Goal: Task Accomplishment & Management: Complete application form

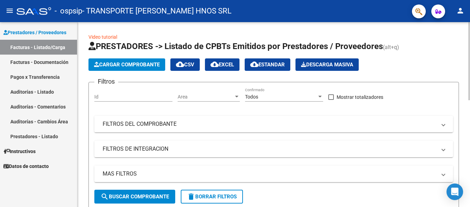
click at [125, 66] on span "Cargar Comprobante" at bounding box center [127, 65] width 66 height 6
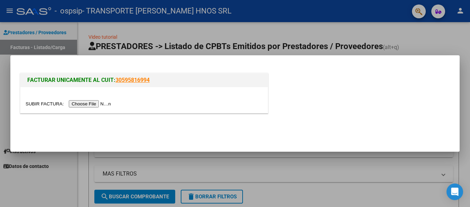
click at [104, 104] on input "file" at bounding box center [69, 103] width 87 height 7
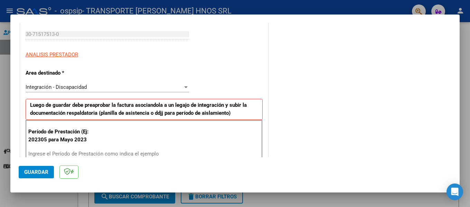
scroll to position [138, 0]
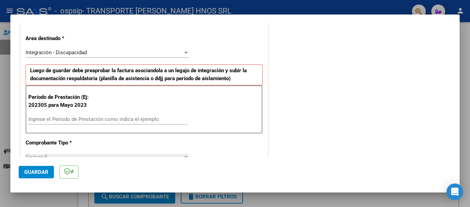
click at [156, 118] on input "Ingrese el Período de Prestación como indica el ejemplo" at bounding box center [108, 119] width 160 height 6
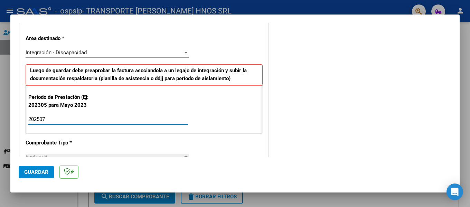
type input "202507"
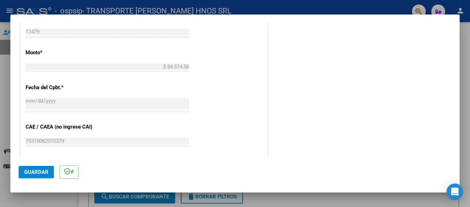
scroll to position [346, 0]
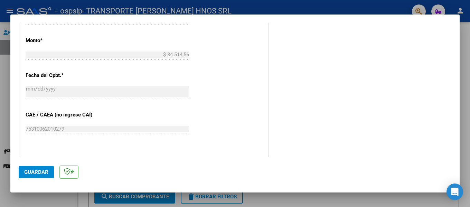
click at [37, 170] on span "Guardar" at bounding box center [36, 172] width 24 height 6
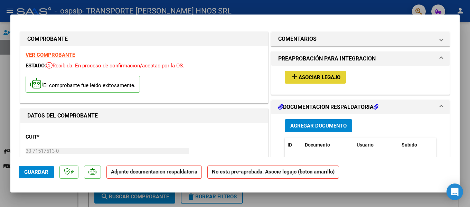
click at [312, 81] on button "add Asociar Legajo" at bounding box center [315, 77] width 61 height 13
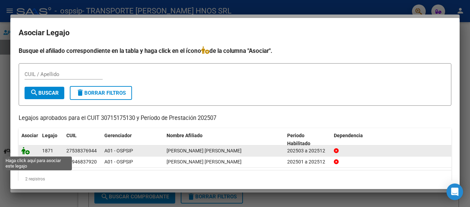
click at [29, 151] on icon at bounding box center [25, 151] width 8 height 8
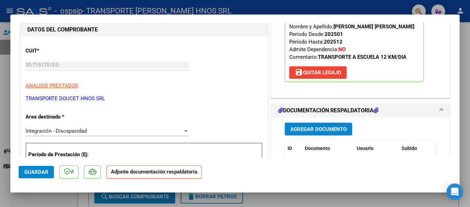
scroll to position [104, 0]
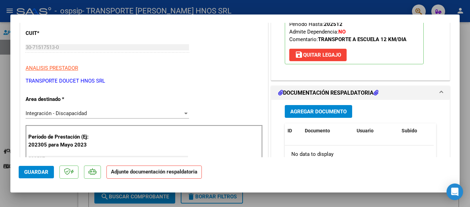
click at [338, 112] on span "Agregar Documento" at bounding box center [318, 112] width 56 height 6
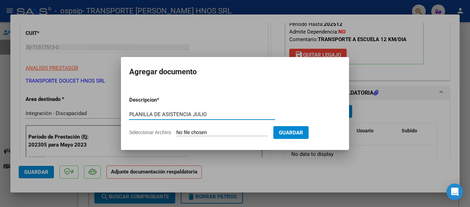
type input "PLANILLA DE ASISTENCIA JULIO"
click at [208, 131] on input "Seleccionar Archivo" at bounding box center [222, 133] width 92 height 7
type input "C:\fakepath\[PERSON_NAME] ASISTENCIA JULIO.pdf"
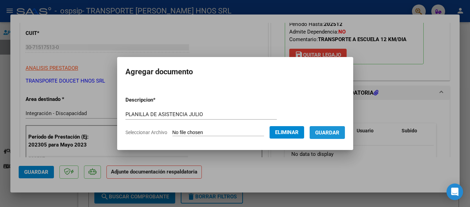
click at [337, 134] on span "Guardar" at bounding box center [327, 133] width 24 height 6
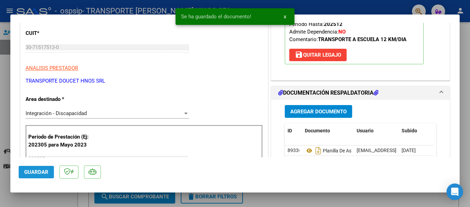
click at [34, 172] on span "Guardar" at bounding box center [36, 172] width 24 height 6
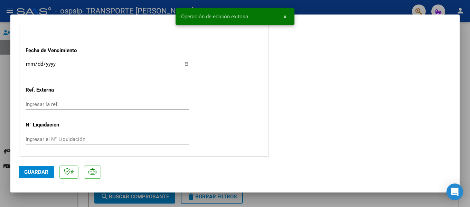
scroll to position [484, 0]
click at [54, 198] on div at bounding box center [235, 103] width 470 height 207
type input "$ 0,00"
